Goal: Transaction & Acquisition: Purchase product/service

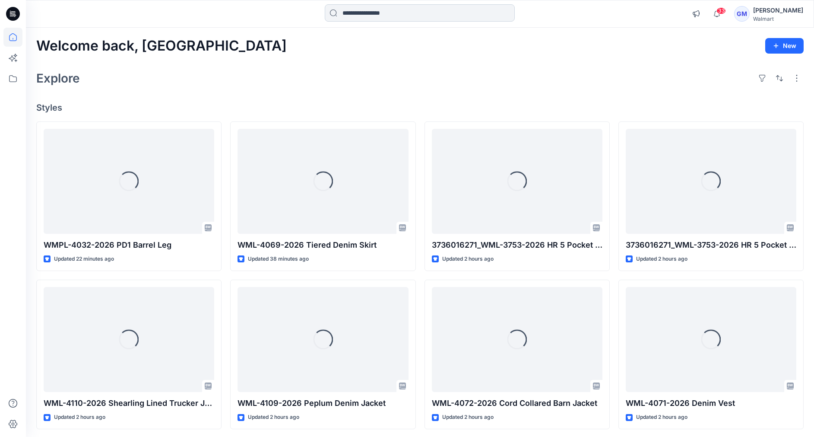
click at [357, 16] on input at bounding box center [420, 12] width 190 height 17
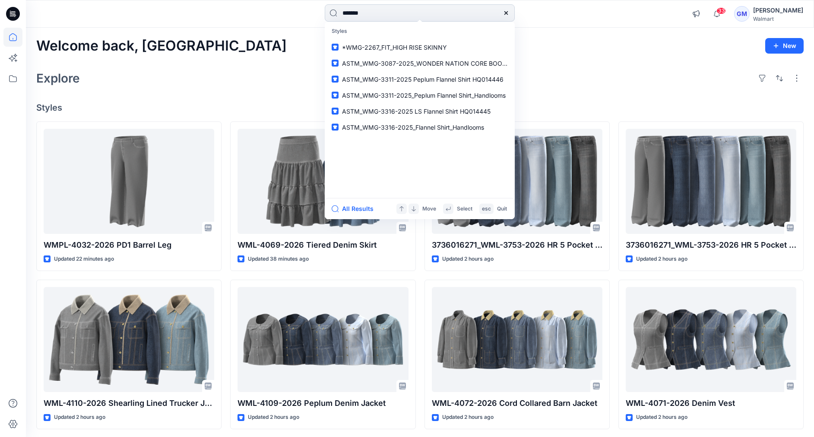
type input "********"
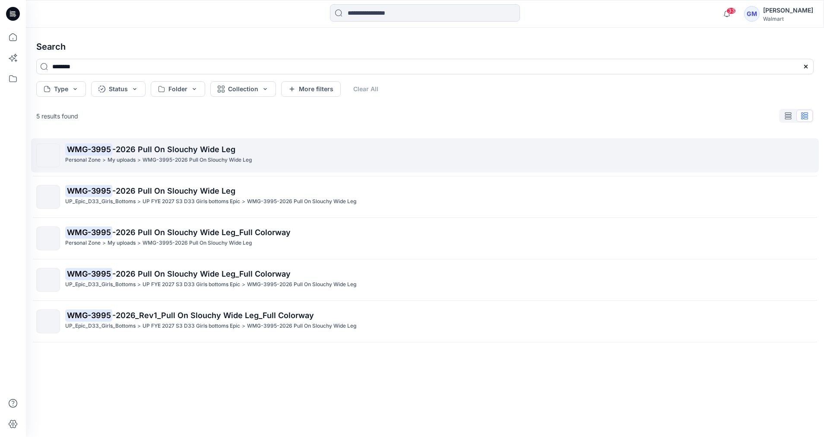
click at [166, 154] on p "WMG-3995 -2026 Pull On Slouchy Wide Leg" at bounding box center [439, 149] width 748 height 12
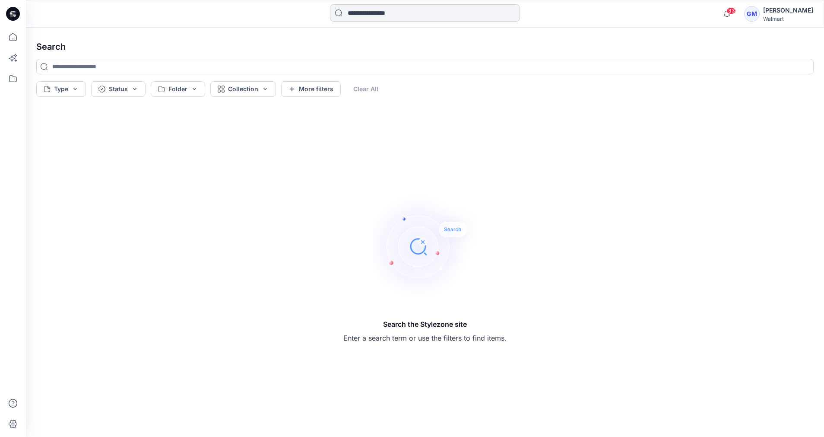
click at [366, 12] on input at bounding box center [425, 12] width 190 height 17
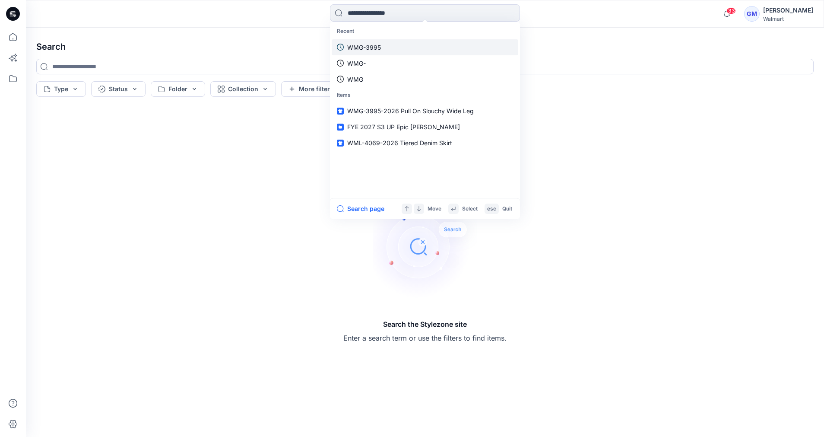
click at [373, 47] on p "WMG-3995" at bounding box center [364, 47] width 34 height 9
type input "********"
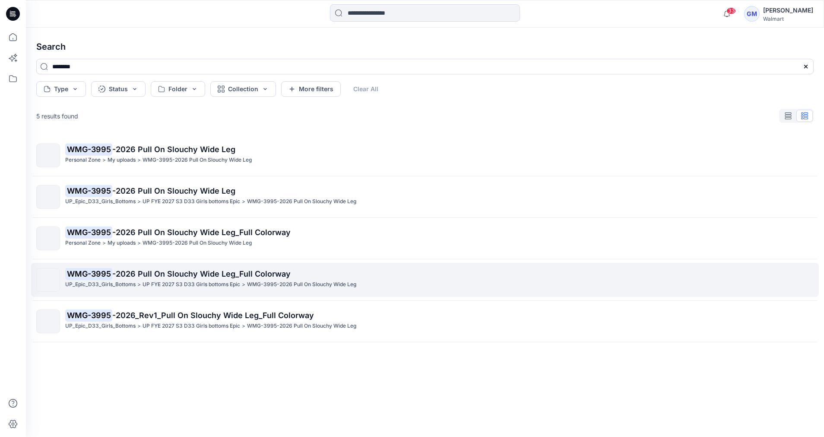
click at [231, 264] on link "WMG-3995 -2026 Pull On Slouchy Wide Leg_Full Colorway UP_Epic_D33_Girls_Bottoms…" at bounding box center [425, 280] width 788 height 34
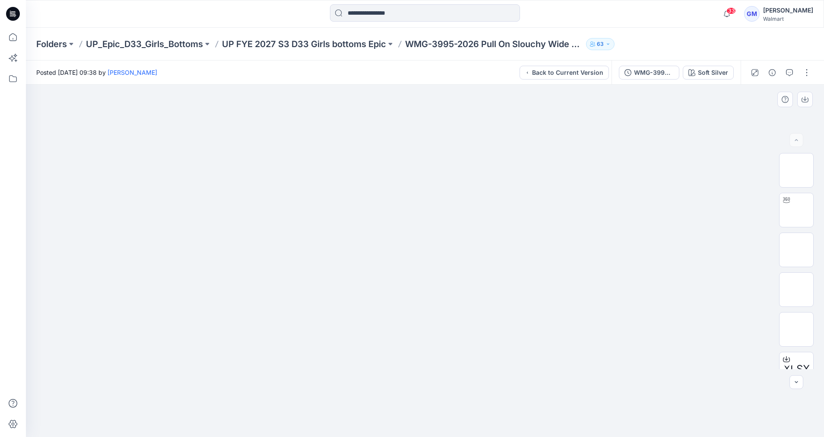
click at [619, 131] on img at bounding box center [425, 131] width 432 height 0
click at [710, 69] on div "Soft Silver" at bounding box center [713, 73] width 30 height 10
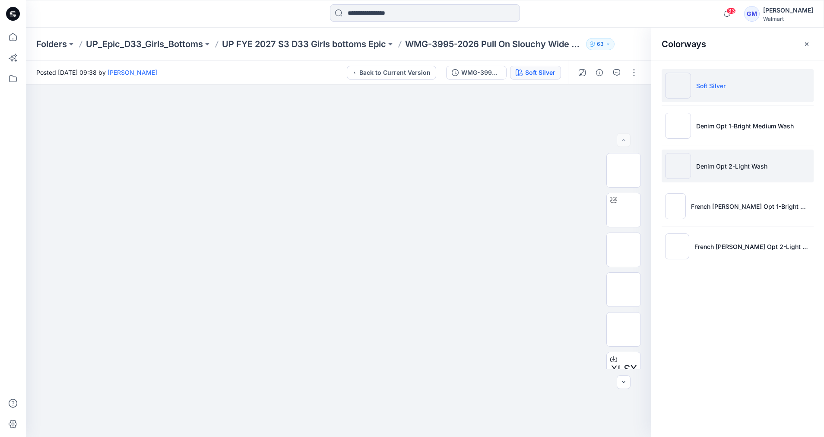
click at [717, 165] on p "Denim Opt 2-Light Wash" at bounding box center [731, 166] width 71 height 9
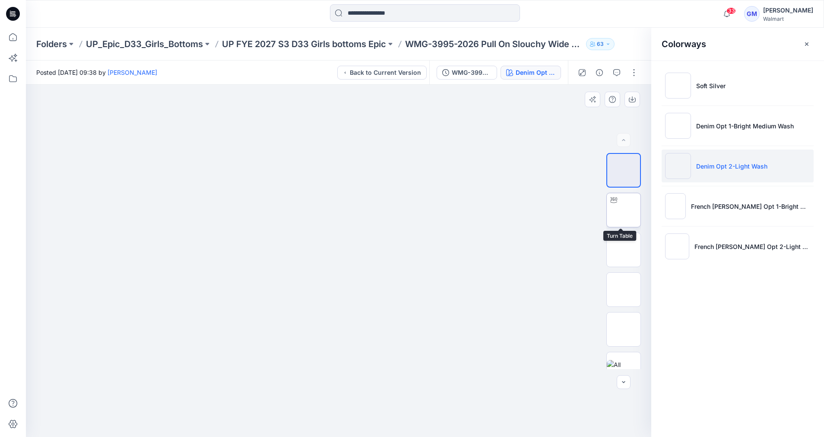
click at [624, 210] on img at bounding box center [624, 210] width 0 height 0
